Goal: Navigation & Orientation: Find specific page/section

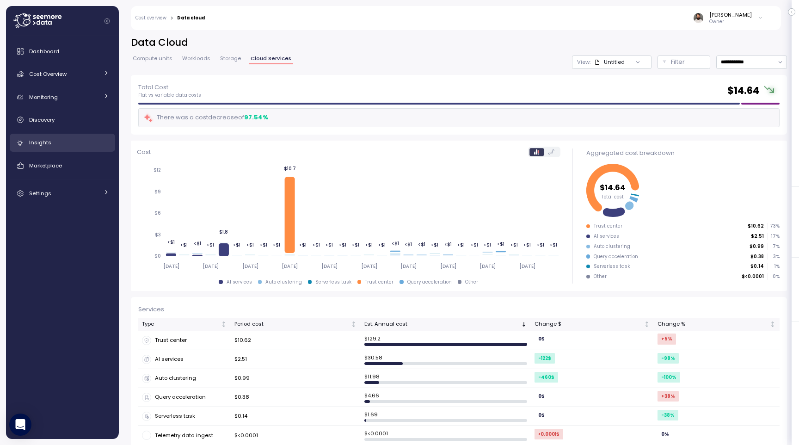
click at [68, 134] on link "Insights" at bounding box center [62, 143] width 105 height 18
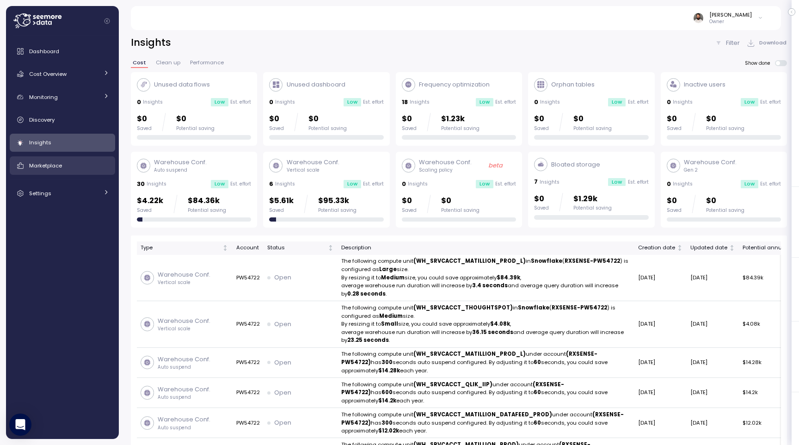
click at [92, 162] on div "Marketplace" at bounding box center [69, 165] width 80 height 9
